Goal: Ask a question

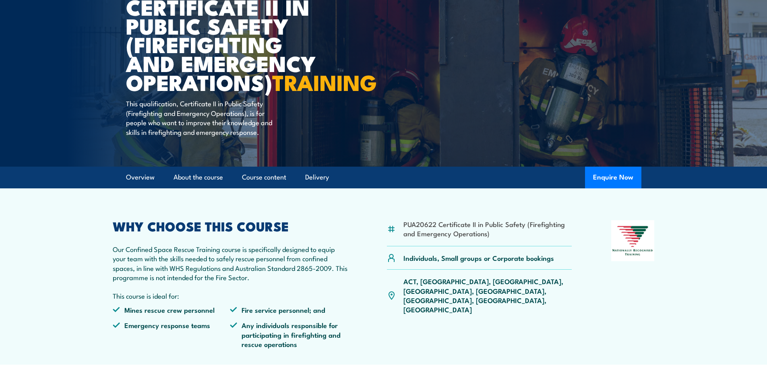
scroll to position [121, 0]
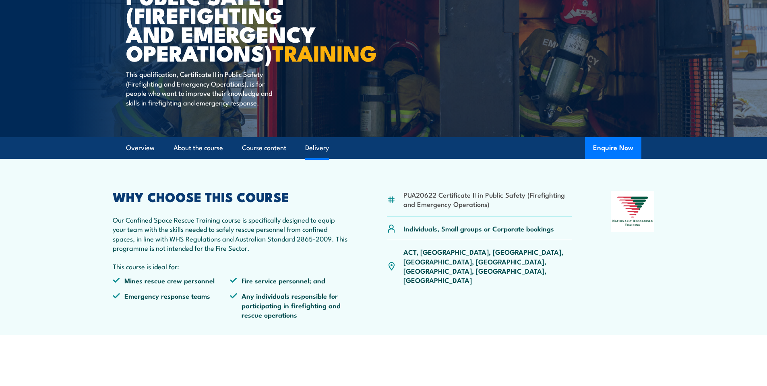
click at [317, 159] on link "Delivery" at bounding box center [317, 147] width 24 height 21
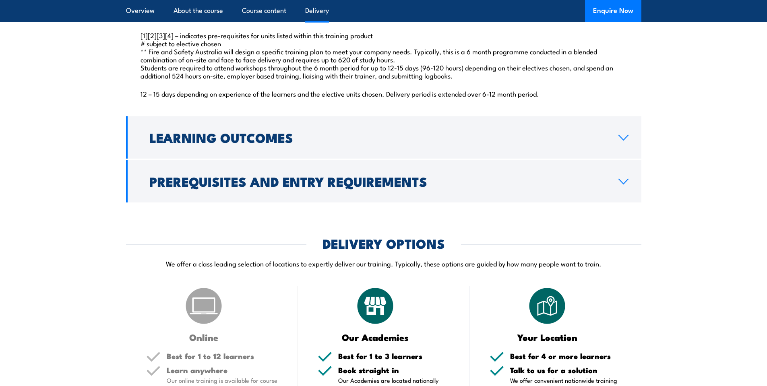
scroll to position [1012, 0]
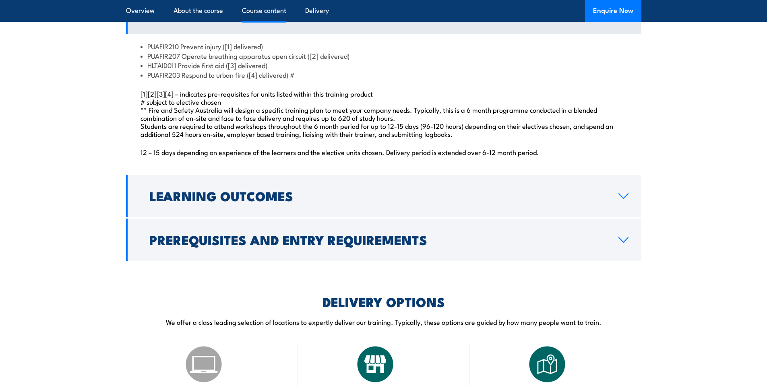
scroll to position [765, 0]
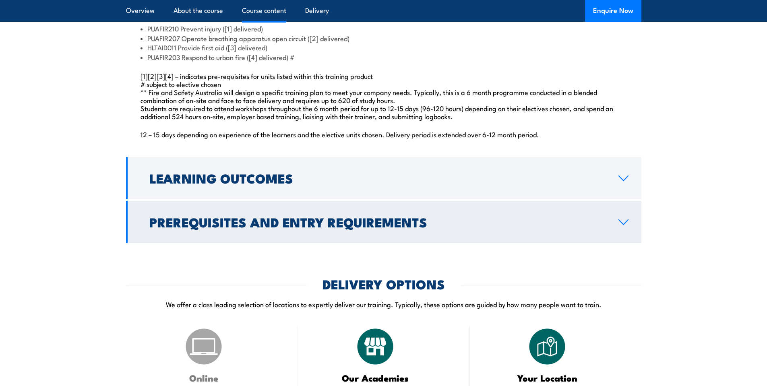
click at [624, 226] on icon at bounding box center [623, 222] width 11 height 6
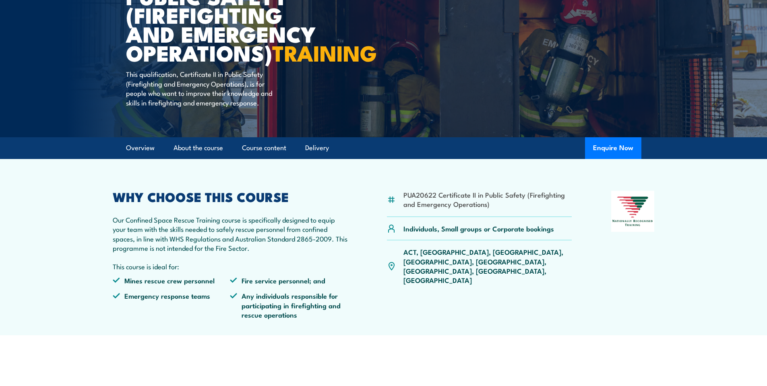
scroll to position [0, 0]
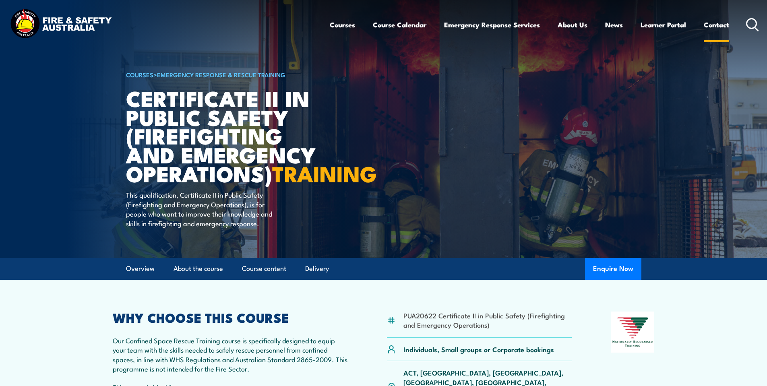
click at [720, 24] on link "Contact" at bounding box center [716, 24] width 25 height 21
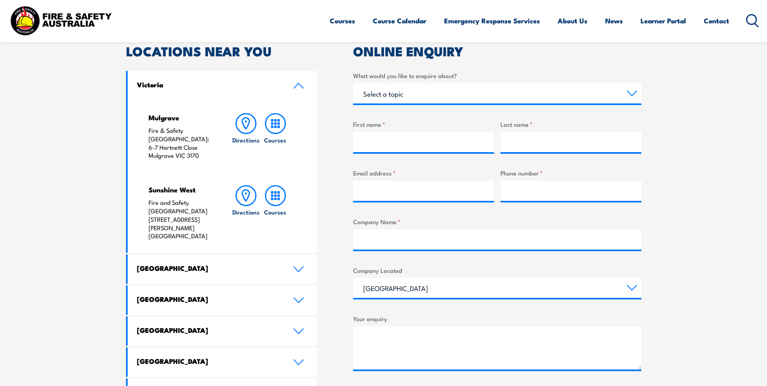
scroll to position [282, 0]
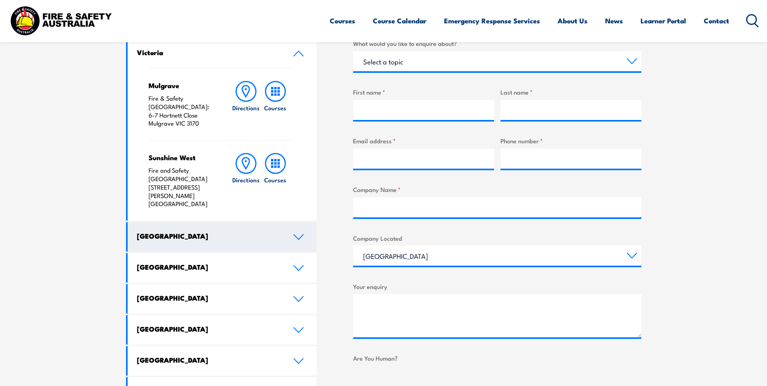
click at [298, 222] on link "New South Wales" at bounding box center [222, 236] width 189 height 29
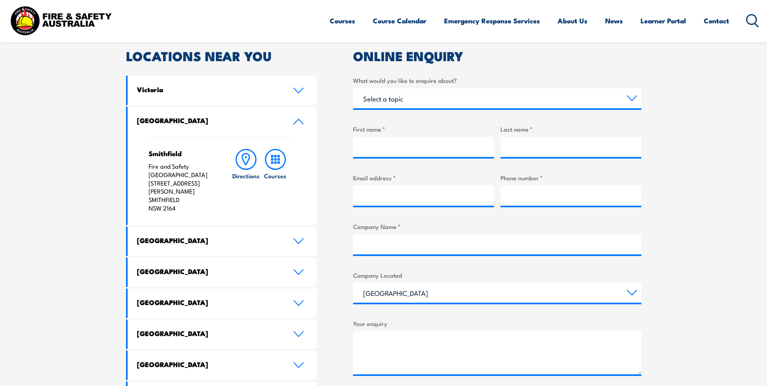
scroll to position [201, 0]
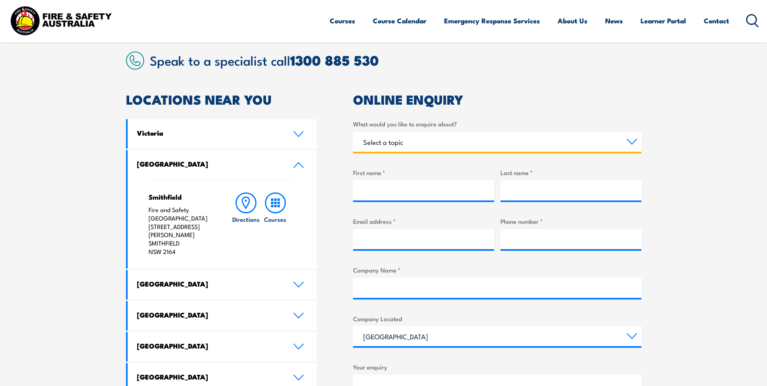
click at [628, 140] on select "Select a topic Training Emergency Response Services General Enquiry" at bounding box center [497, 142] width 288 height 20
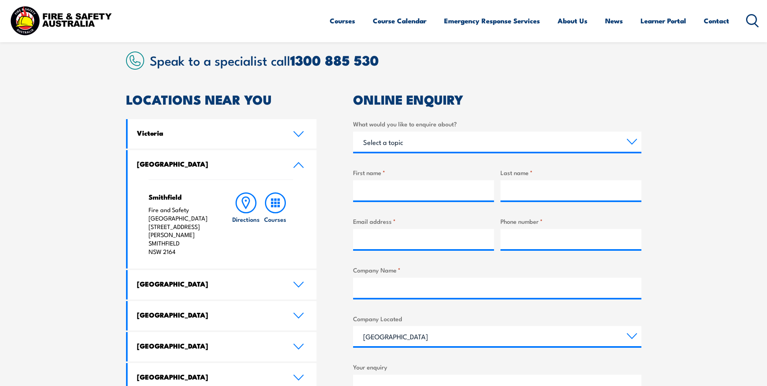
click at [687, 187] on section "Speak to a specialist call 1300 885 530 LOCATIONS NEAR YOU Victoria Mulgrave Fi…" at bounding box center [383, 281] width 767 height 505
